Goal: Contribute content: Add original content to the website for others to see

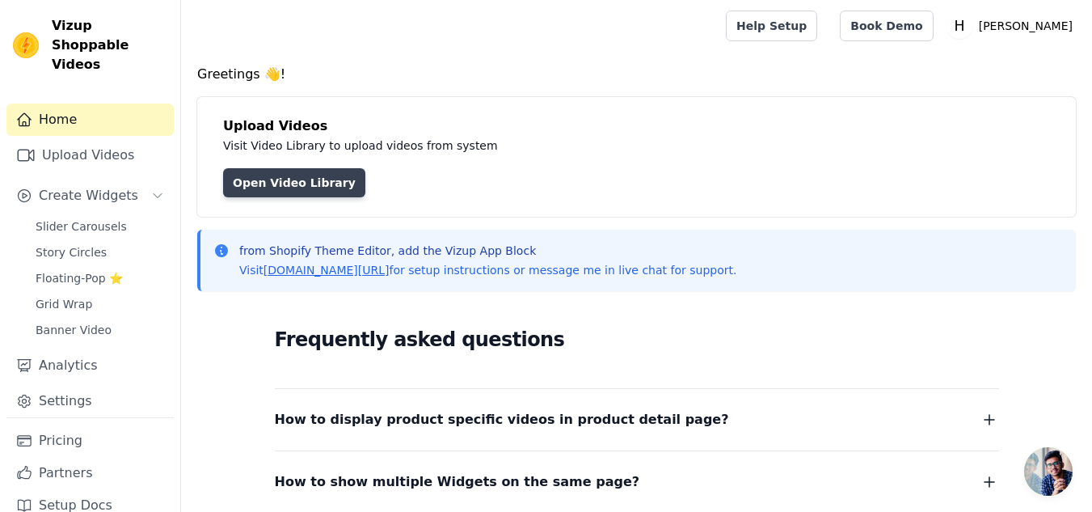
click at [314, 171] on link "Open Video Library" at bounding box center [294, 182] width 142 height 29
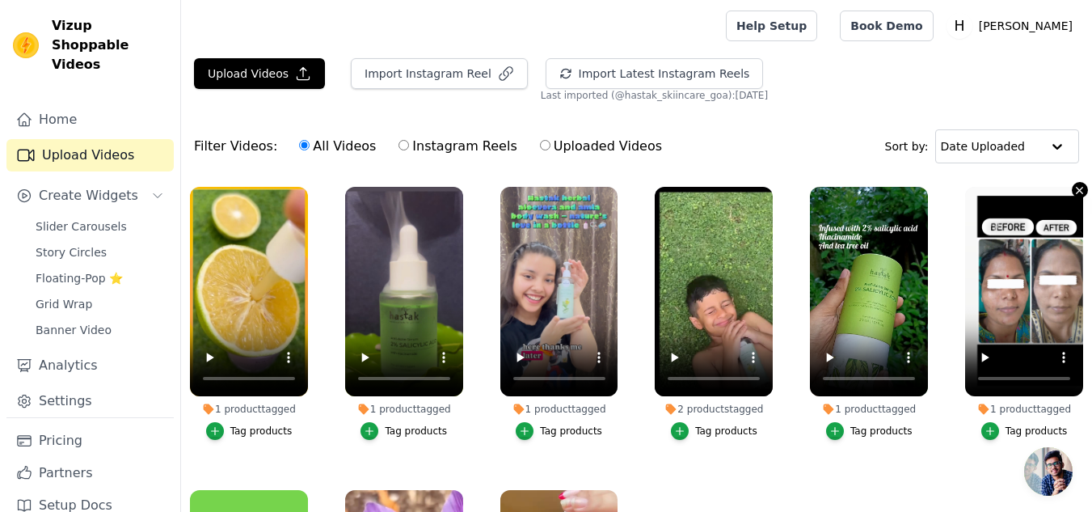
click at [1074, 188] on icon "button" at bounding box center [1080, 190] width 12 height 12
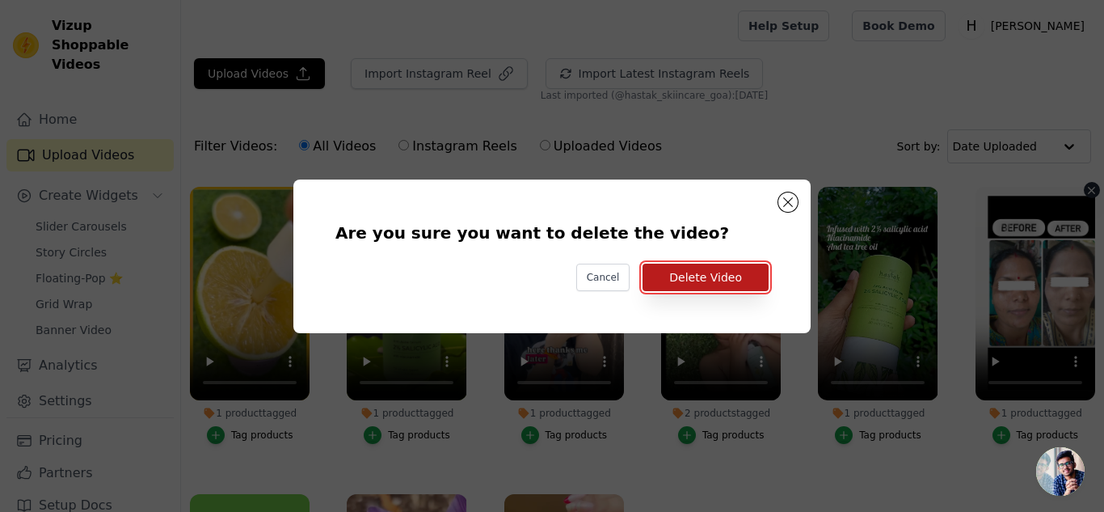
click at [715, 278] on button "Delete Video" at bounding box center [706, 277] width 126 height 27
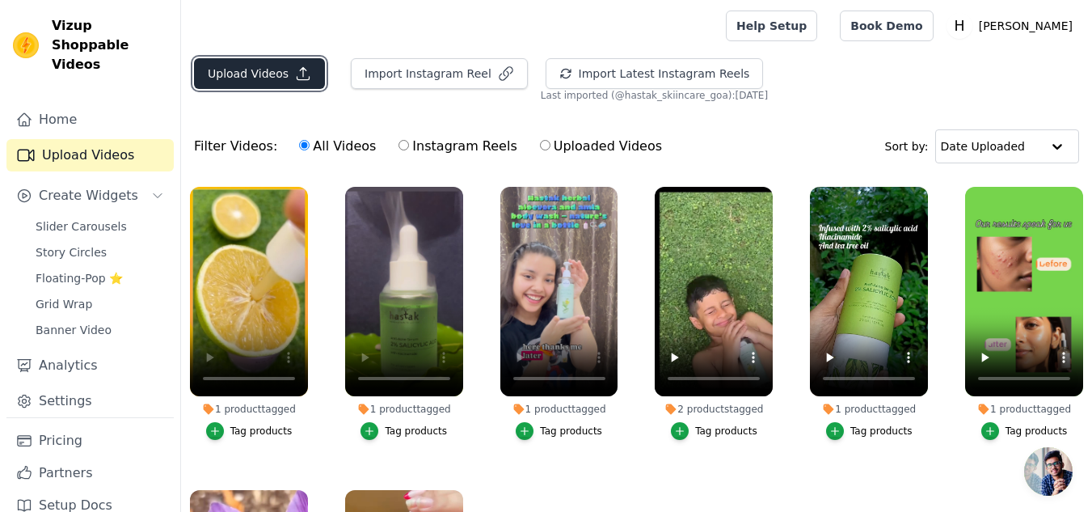
click at [283, 70] on button "Upload Videos" at bounding box center [259, 73] width 131 height 31
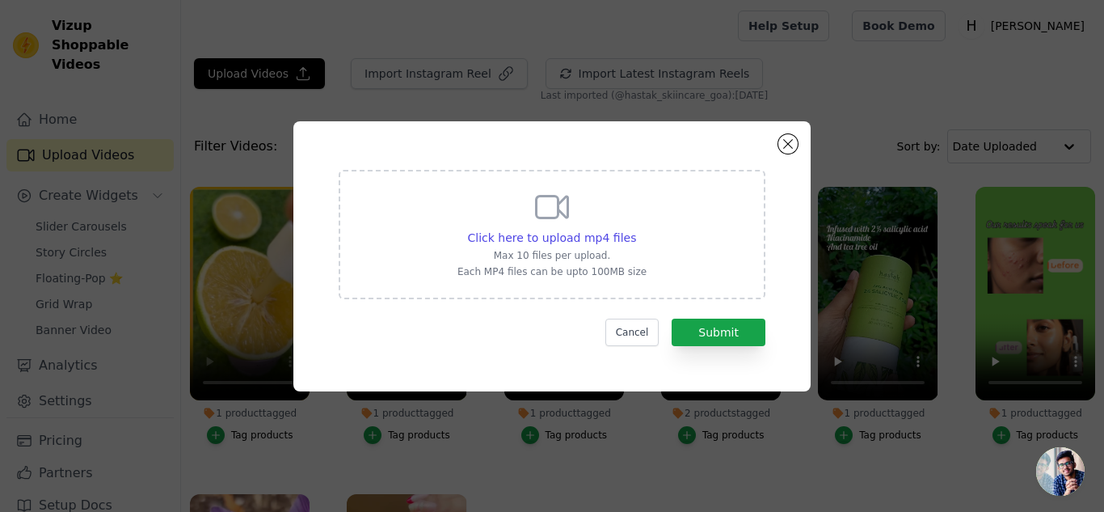
click at [583, 252] on p "Max 10 files per upload." at bounding box center [552, 255] width 189 height 13
click at [635, 230] on input "Click here to upload mp4 files Max 10 files per upload. Each MP4 files can be u…" at bounding box center [635, 229] width 1 height 1
click at [589, 235] on span "Click here to upload mp4 files" at bounding box center [552, 237] width 169 height 13
click at [635, 230] on input "Click here to upload mp4 files Max 10 files per upload. Each MP4 files can be u…" at bounding box center [635, 229] width 1 height 1
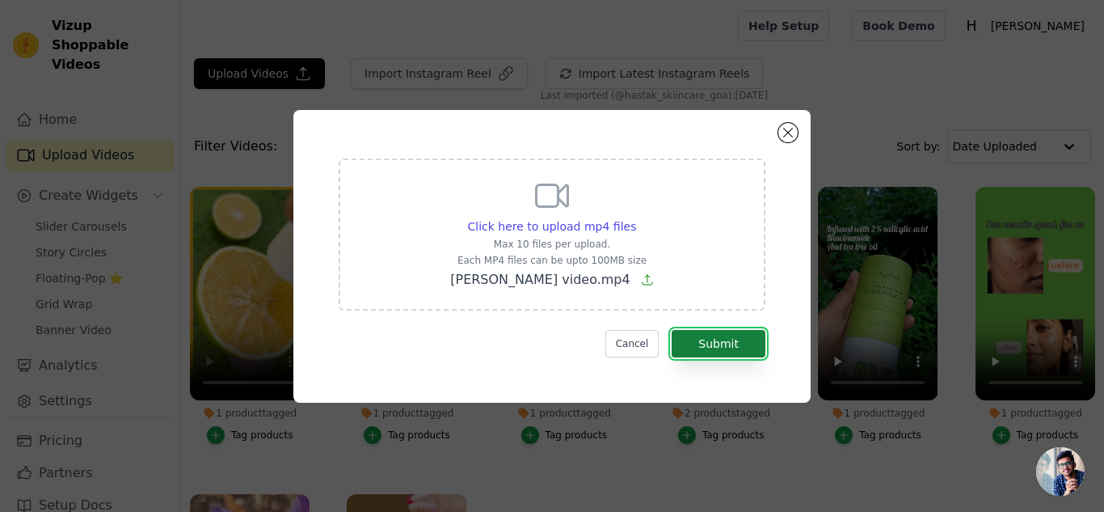
click at [699, 344] on button "Submit" at bounding box center [719, 343] width 94 height 27
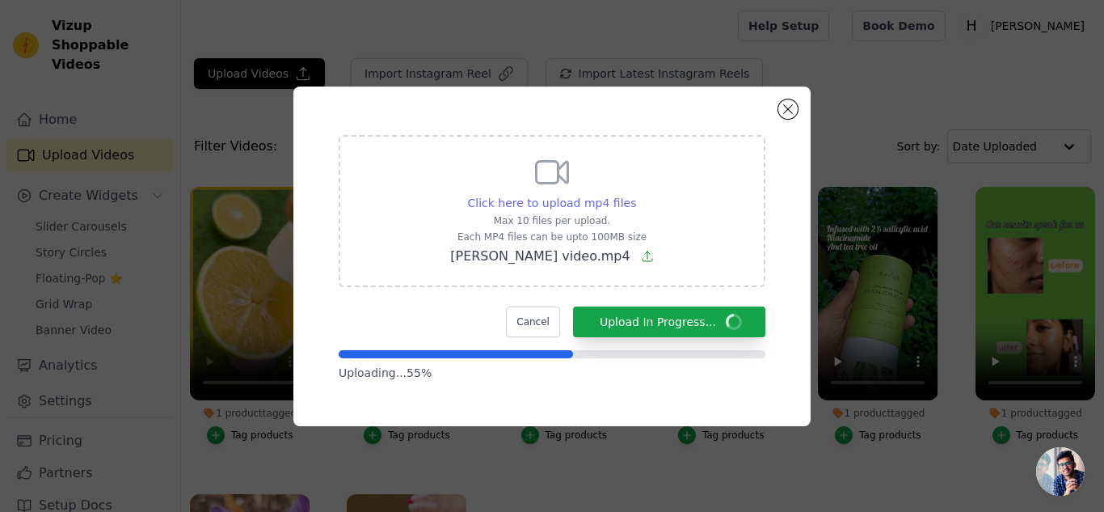
click at [553, 205] on span "Click here to upload mp4 files" at bounding box center [552, 202] width 169 height 13
click at [635, 195] on input "Click here to upload mp4 files Max 10 files per upload. Each MP4 files can be u…" at bounding box center [635, 194] width 1 height 1
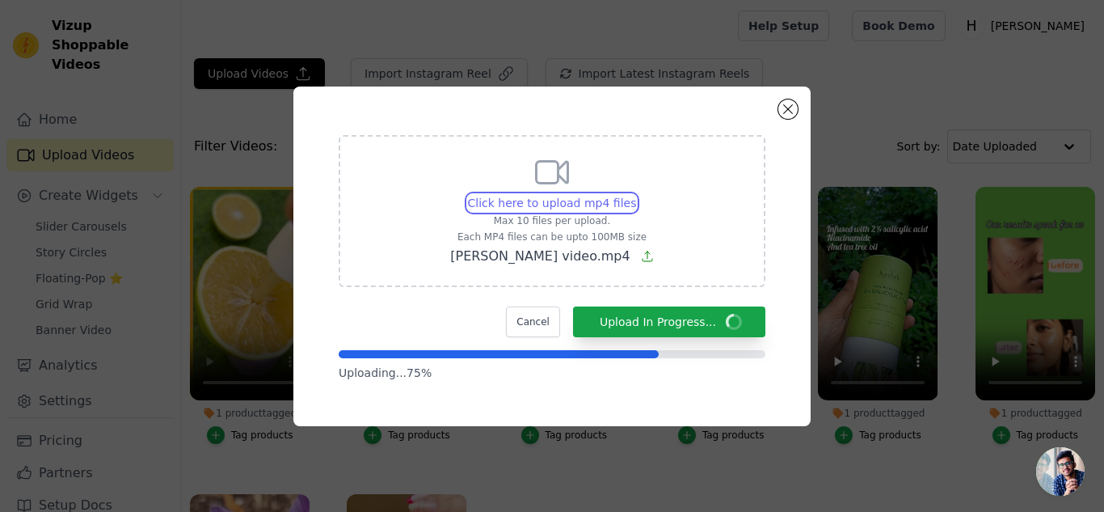
type input "C:\fakepath\skin video.mp4"
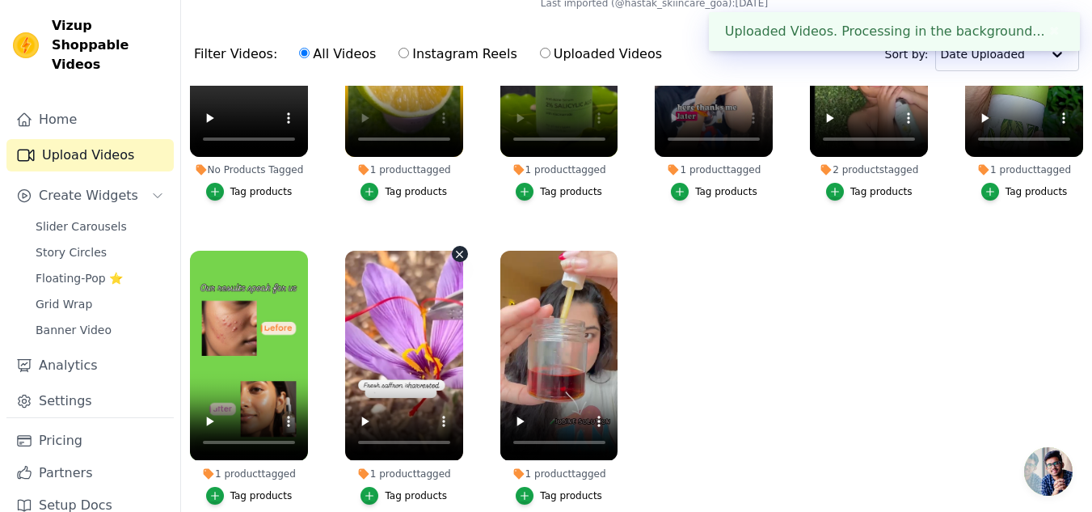
scroll to position [93, 0]
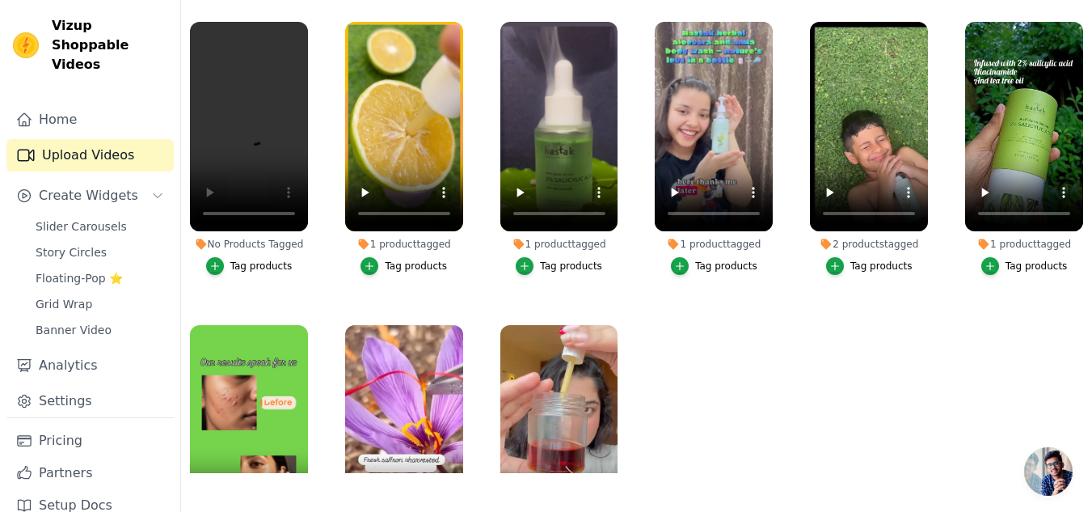
click at [765, 339] on ul "No Products Tagged Tag products 1 product tagged Tag products 1 product tagged …" at bounding box center [636, 243] width 911 height 460
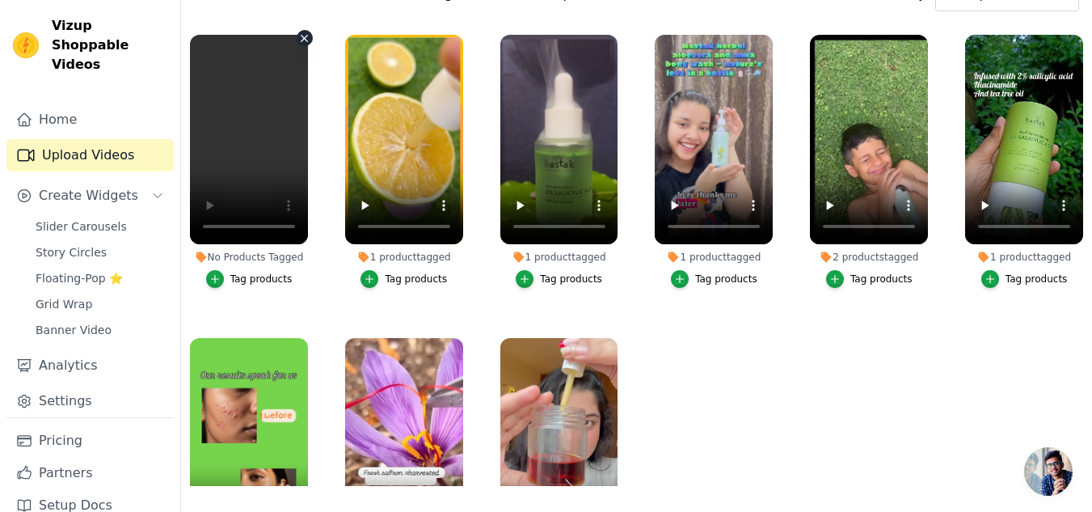
scroll to position [151, 0]
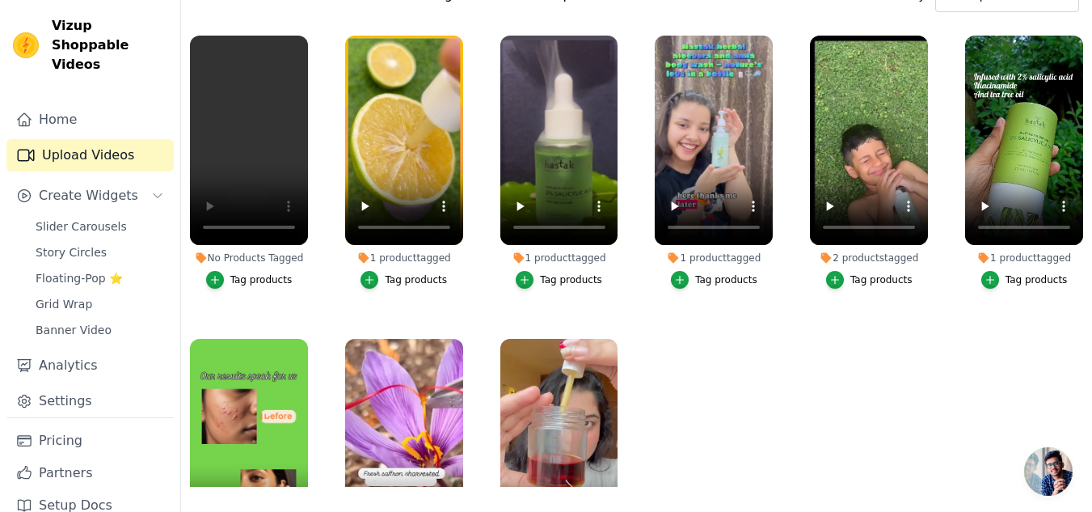
click at [757, 414] on ul "No Products Tagged Tag products 1 product tagged Tag products 1 product tagged …" at bounding box center [636, 257] width 911 height 460
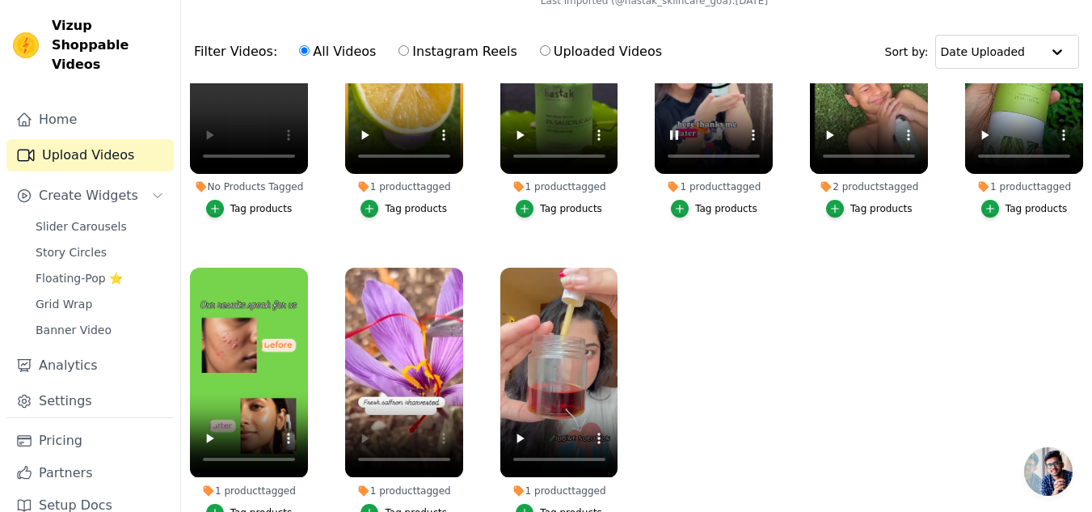
scroll to position [150, 0]
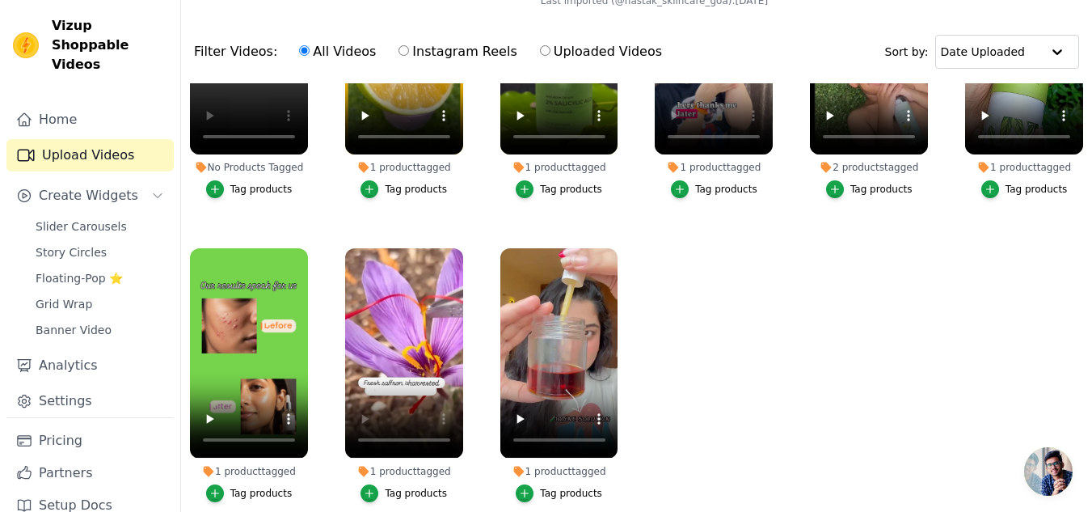
click at [698, 287] on ul "No Products Tagged Tag products 1 product tagged Tag products 1 product tagged …" at bounding box center [636, 313] width 911 height 460
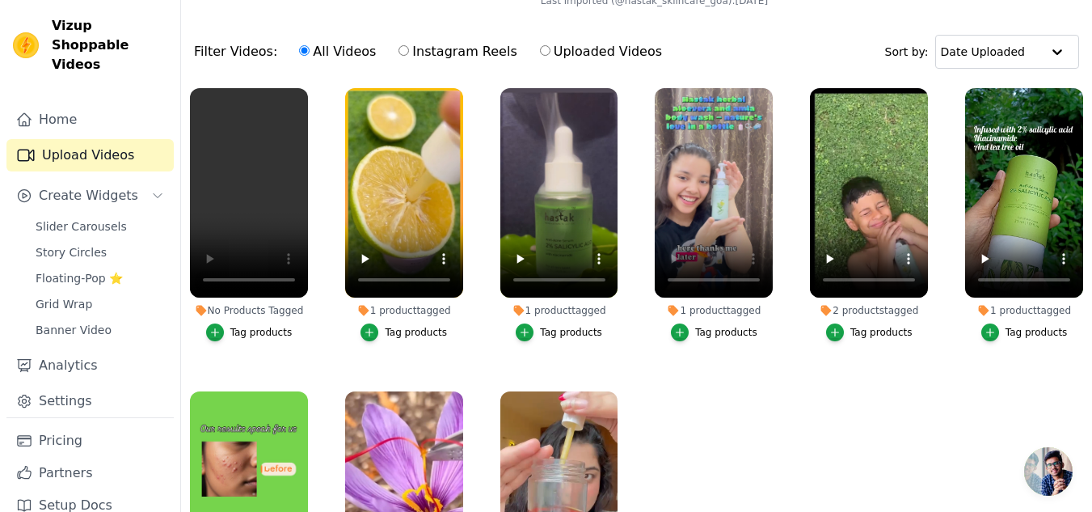
scroll to position [0, 0]
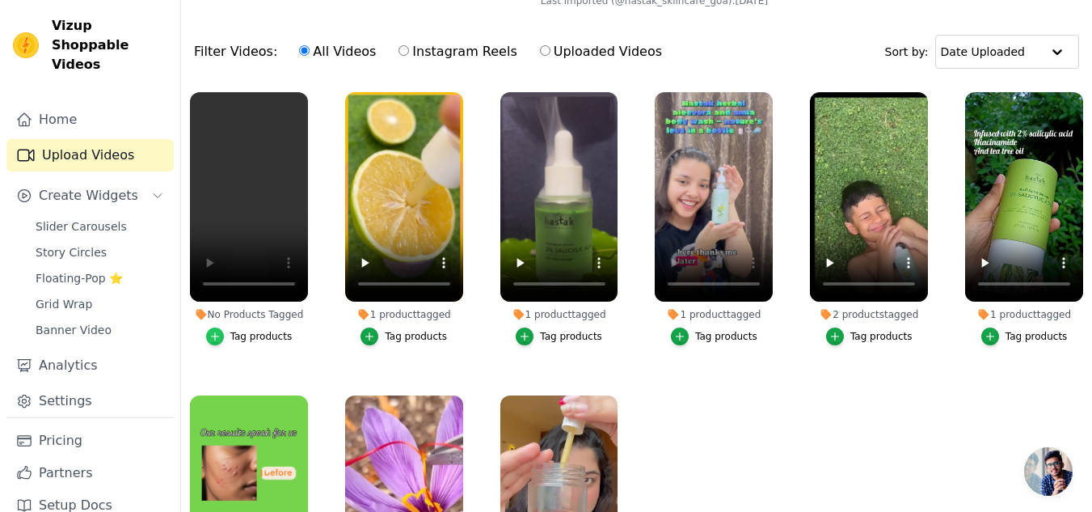
click at [221, 335] on icon "button" at bounding box center [214, 336] width 11 height 11
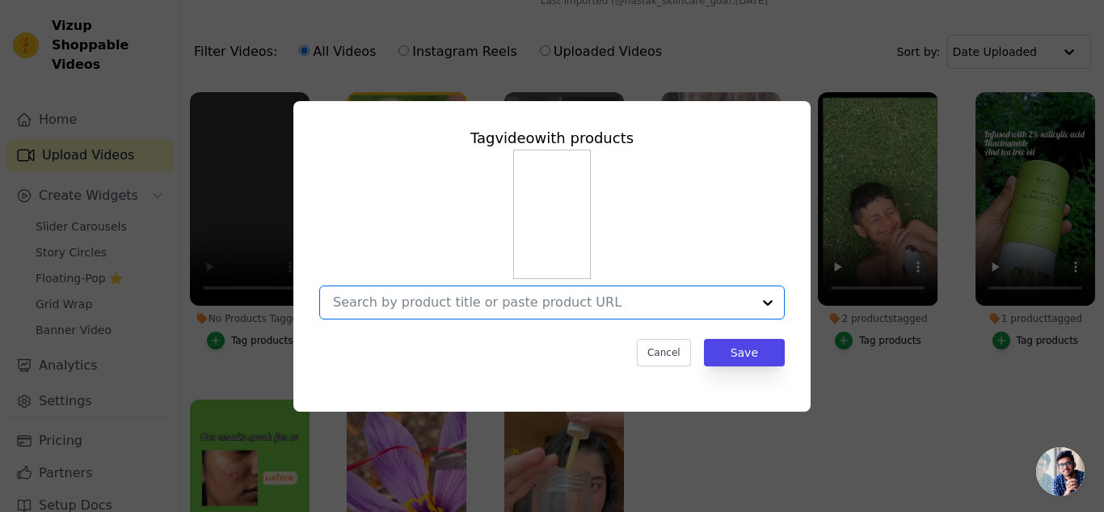
click at [487, 296] on input "No Products Tagged Tag video with products Option undefined, selected. Select i…" at bounding box center [542, 301] width 419 height 15
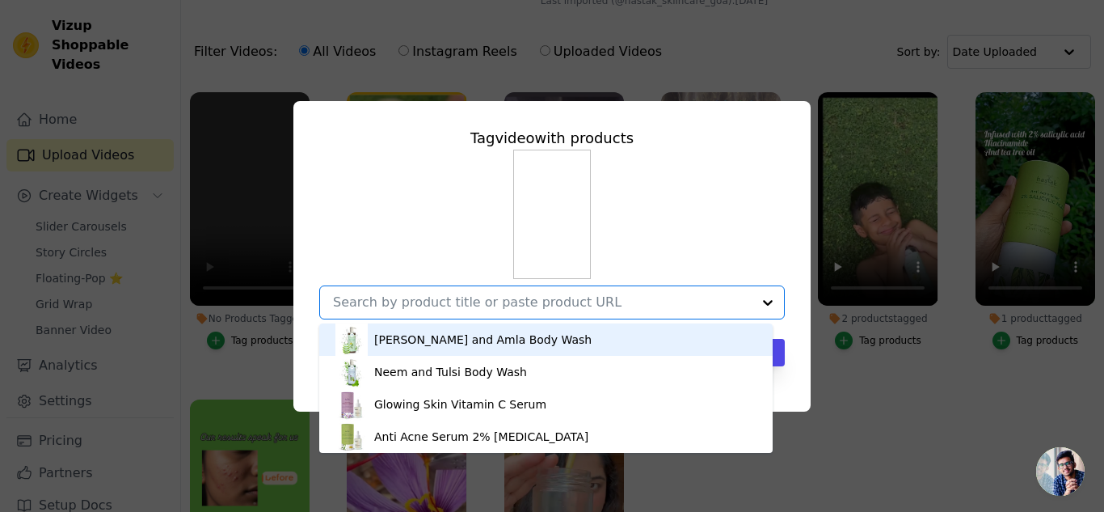
click at [450, 340] on div "Aloe Vera and Amla Body Wash" at bounding box center [482, 339] width 217 height 16
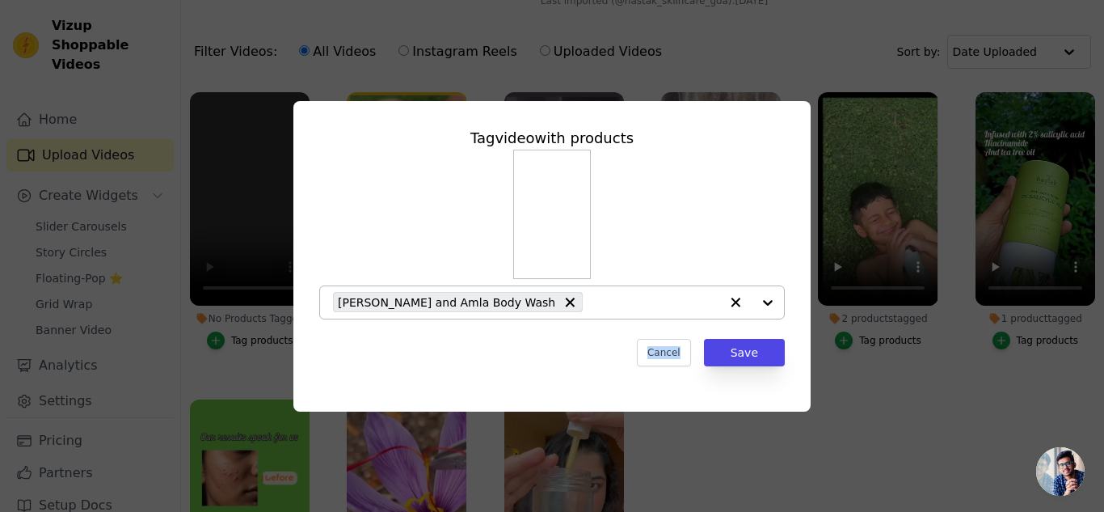
click at [450, 340] on div "Cancel Save" at bounding box center [552, 352] width 466 height 27
click at [738, 346] on button "Save" at bounding box center [744, 352] width 81 height 27
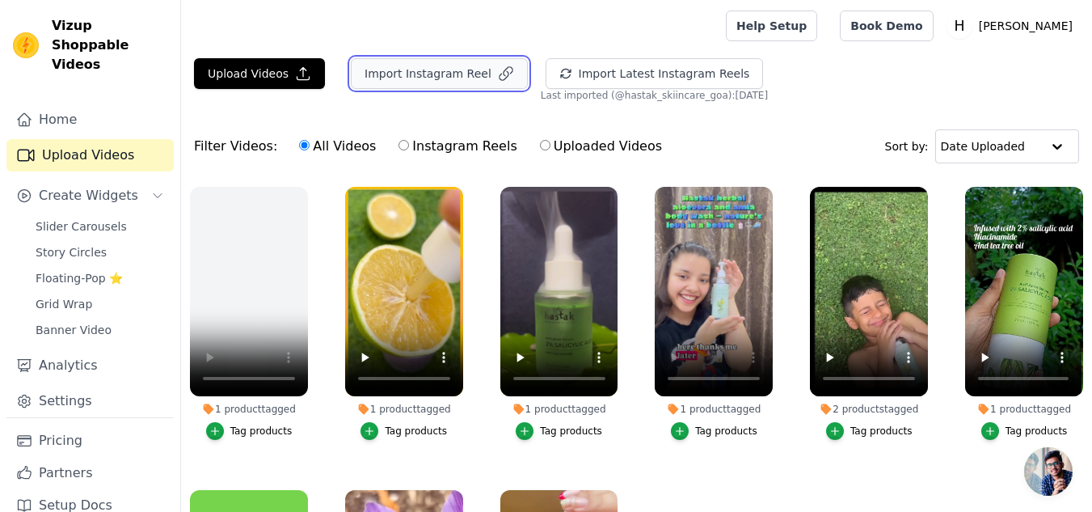
click at [459, 63] on button "Import Instagram Reel" at bounding box center [439, 73] width 177 height 31
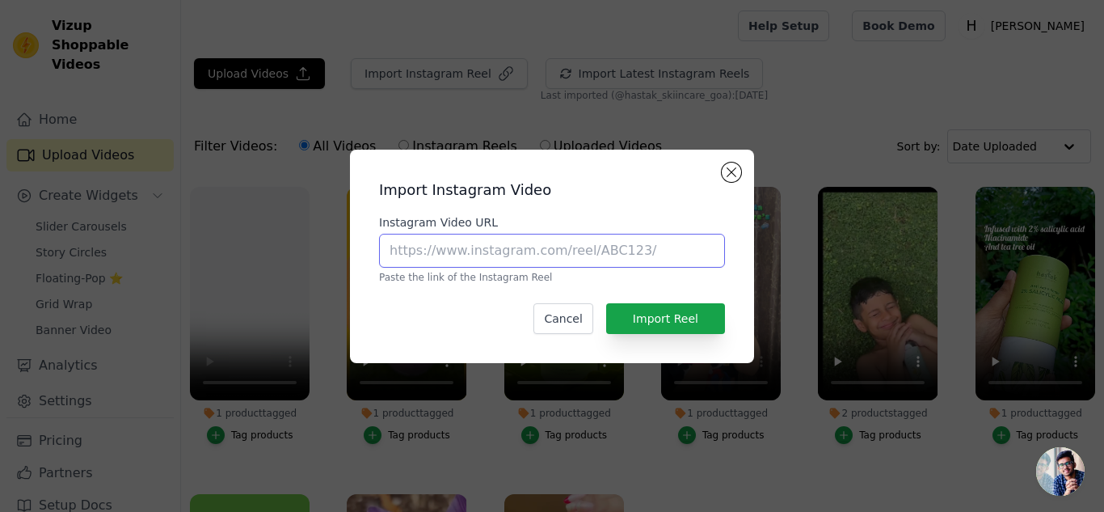
click at [456, 255] on input "Instagram Video URL" at bounding box center [552, 251] width 346 height 34
click at [643, 176] on div "Import Instagram Video Instagram Video URL Paste the link of the Instagram Reel…" at bounding box center [552, 256] width 378 height 188
click at [567, 312] on button "Cancel" at bounding box center [563, 318] width 59 height 31
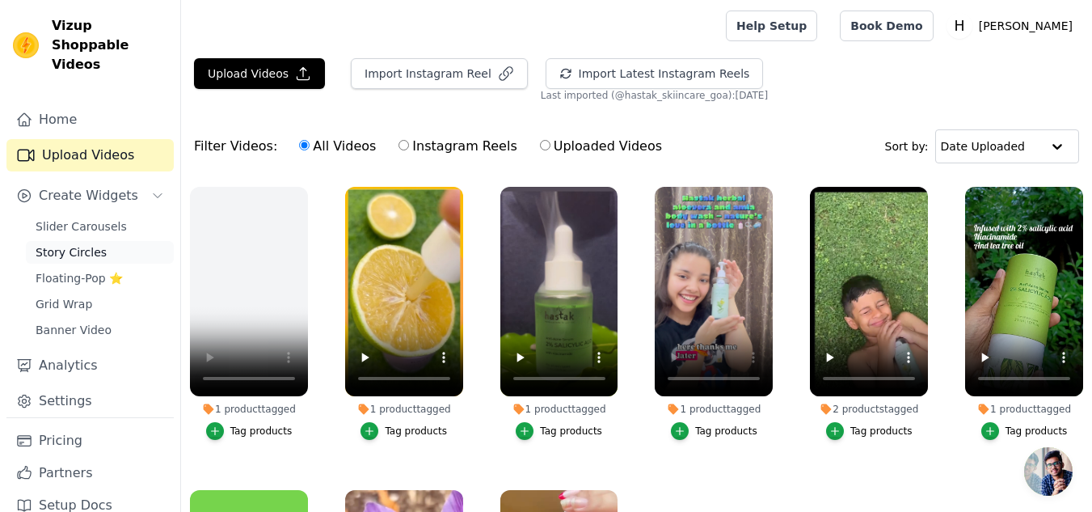
click at [75, 244] on span "Story Circles" at bounding box center [71, 252] width 71 height 16
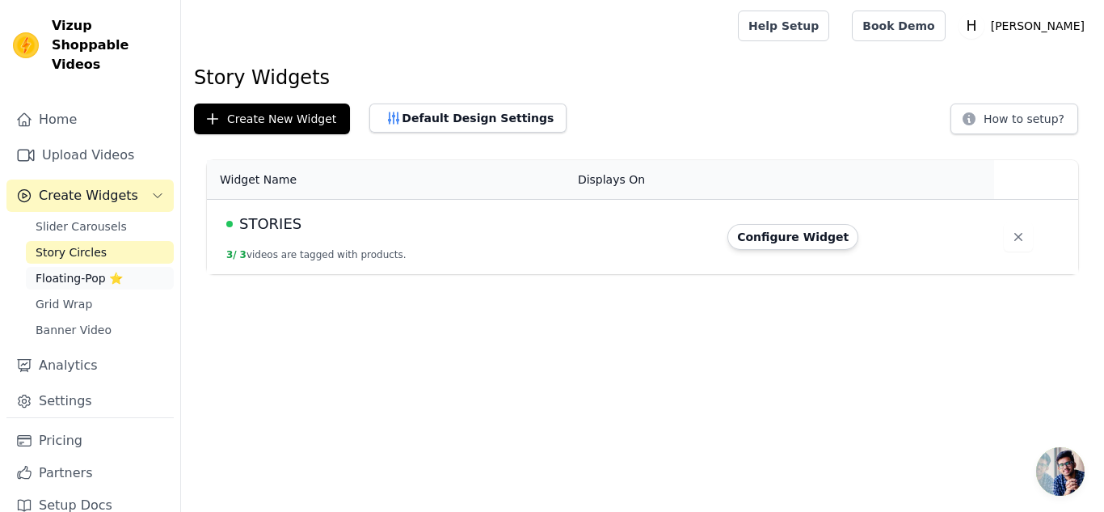
click at [82, 270] on span "Floating-Pop ⭐" at bounding box center [79, 278] width 87 height 16
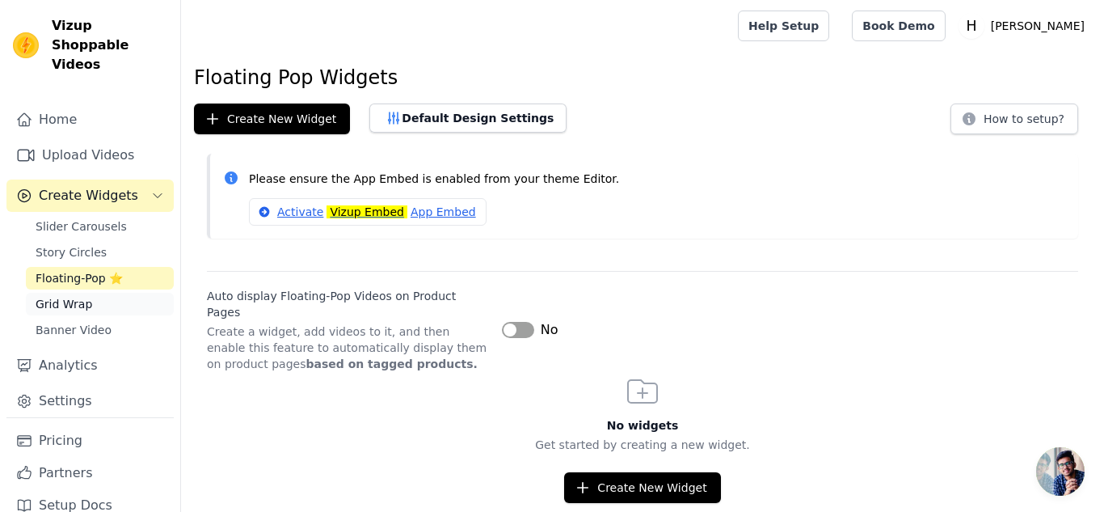
click at [62, 296] on span "Grid Wrap" at bounding box center [64, 304] width 57 height 16
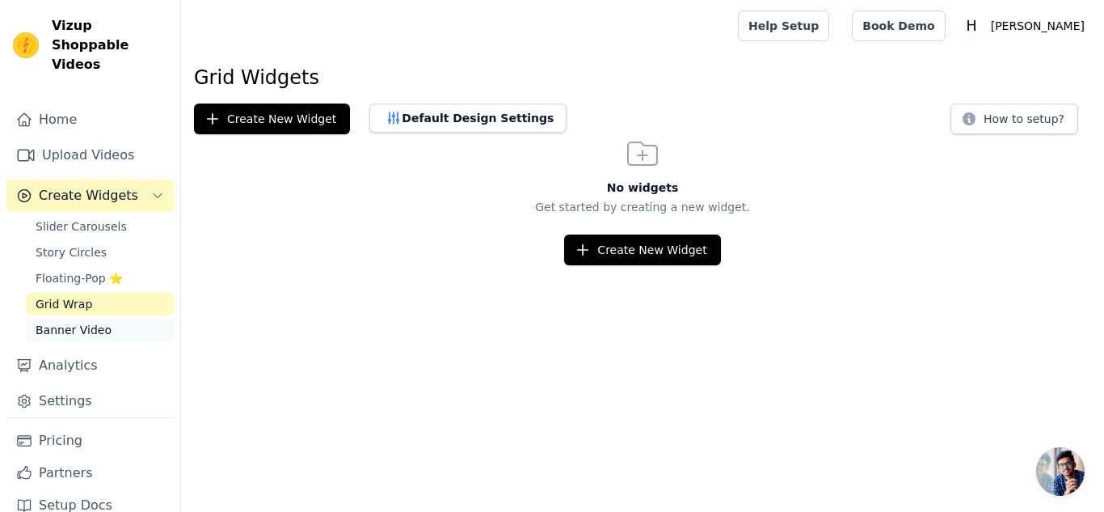
click at [68, 322] on span "Banner Video" at bounding box center [74, 330] width 76 height 16
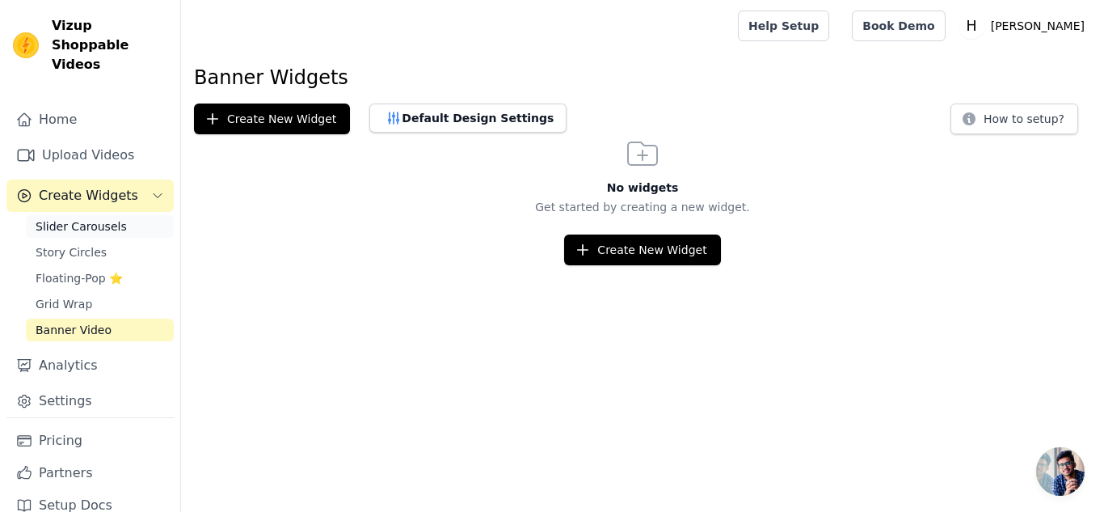
click at [57, 218] on span "Slider Carousels" at bounding box center [81, 226] width 91 height 16
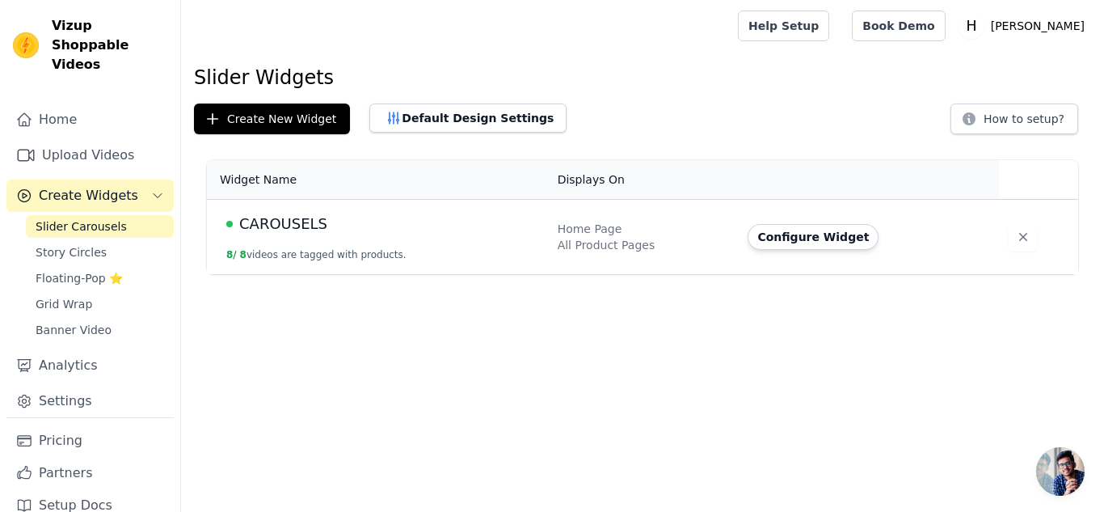
click at [336, 274] on html "Vizup Shoppable Videos Home Upload Videos Create Widgets Slider Carousels Story…" at bounding box center [552, 137] width 1104 height 274
click at [778, 274] on html "Vizup Shoppable Videos Home Upload Videos Create Widgets Slider Carousels Story…" at bounding box center [552, 137] width 1104 height 274
click at [51, 244] on span "Story Circles" at bounding box center [71, 252] width 71 height 16
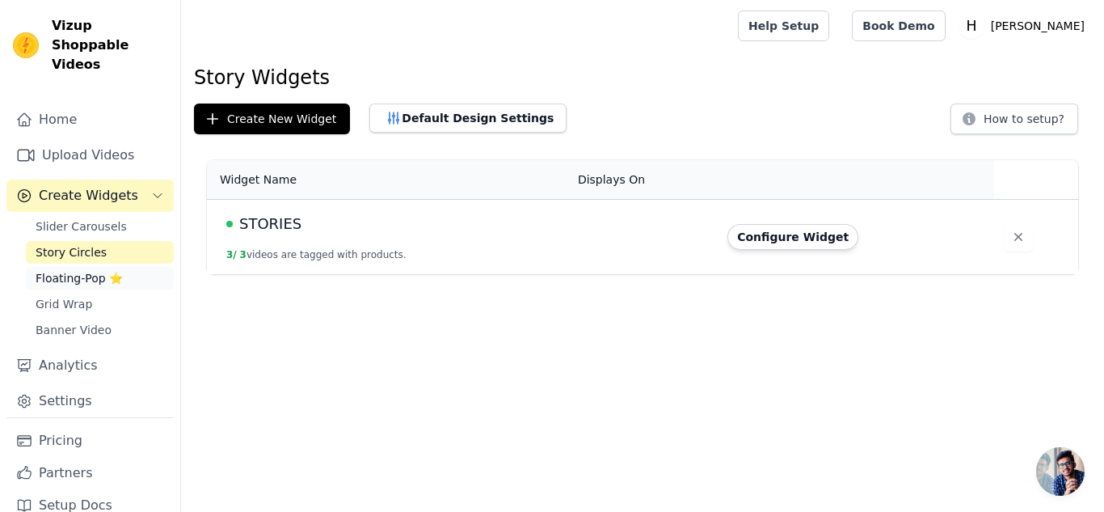
click at [95, 270] on span "Floating-Pop ⭐" at bounding box center [79, 278] width 87 height 16
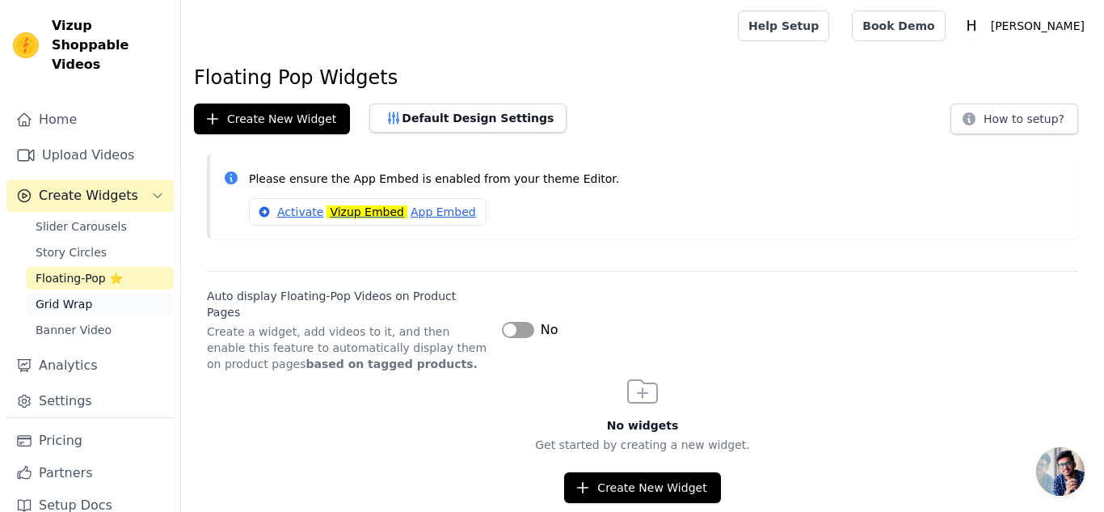
click at [55, 296] on span "Grid Wrap" at bounding box center [64, 304] width 57 height 16
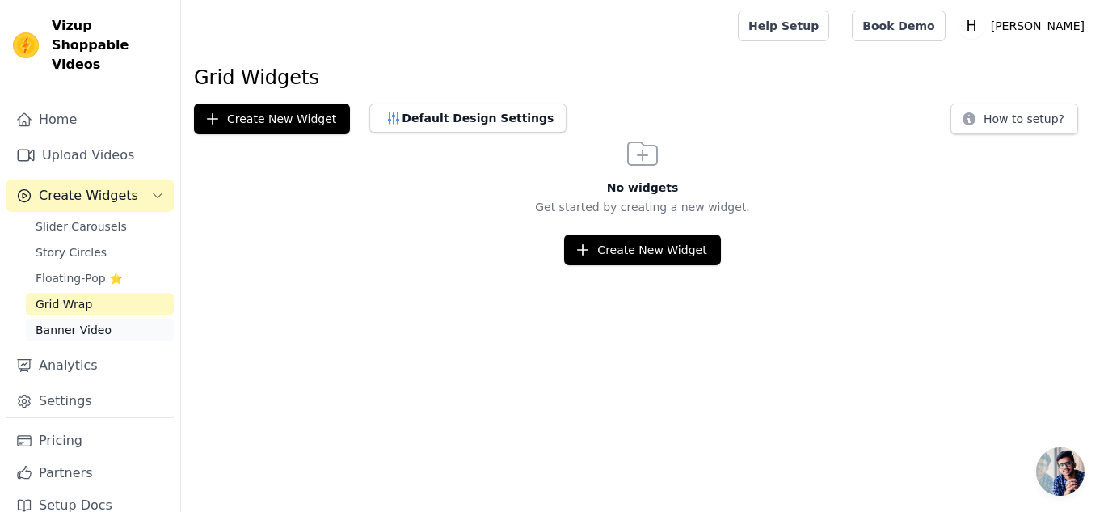
click at [58, 322] on span "Banner Video" at bounding box center [74, 330] width 76 height 16
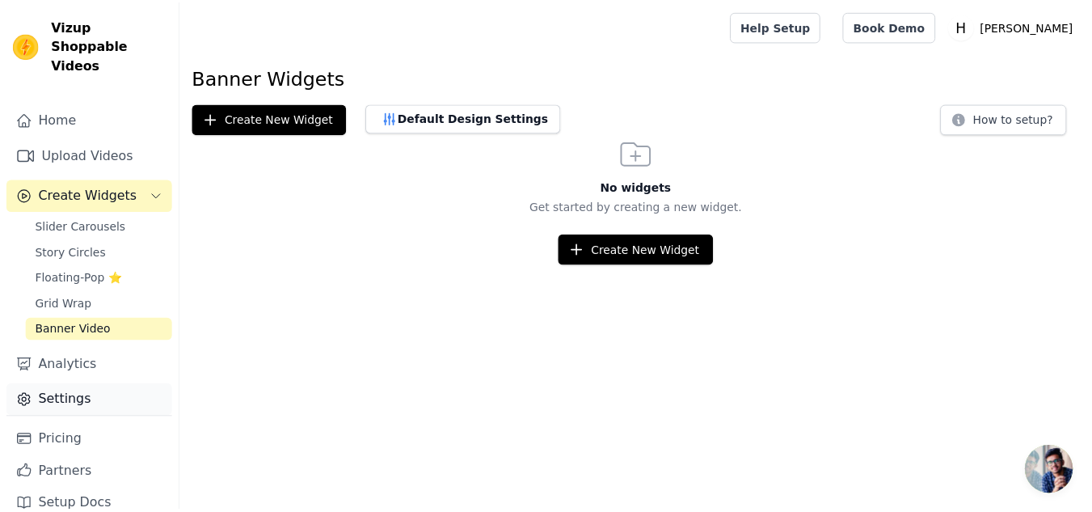
scroll to position [3, 0]
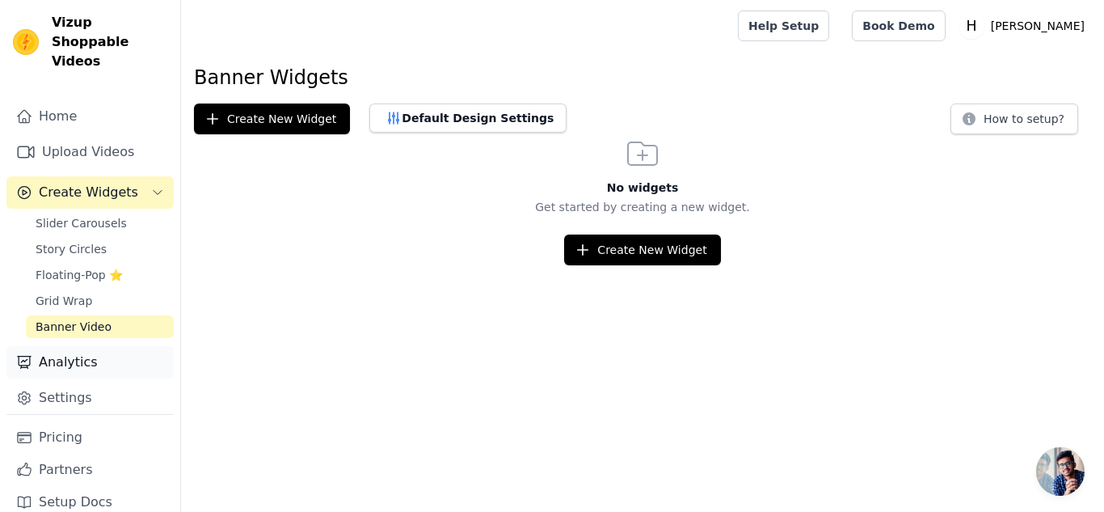
click at [63, 346] on link "Analytics" at bounding box center [89, 362] width 167 height 32
